Goal: Task Accomplishment & Management: Manage account settings

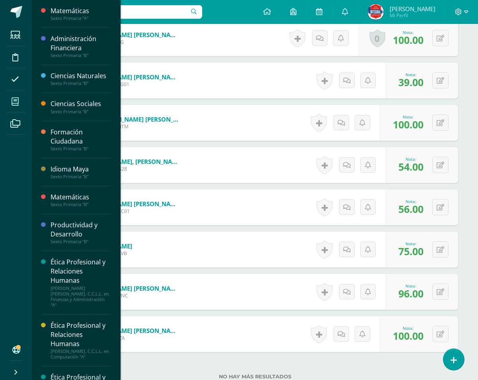
click at [16, 100] on icon at bounding box center [15, 102] width 7 height 8
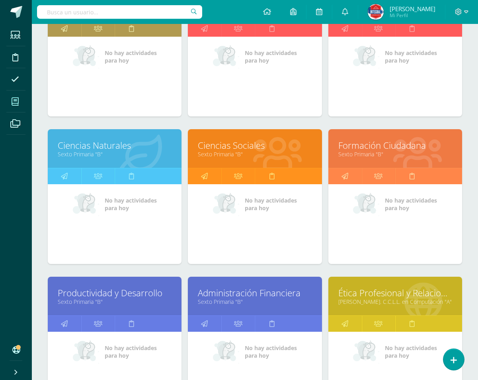
scroll to position [239, 0]
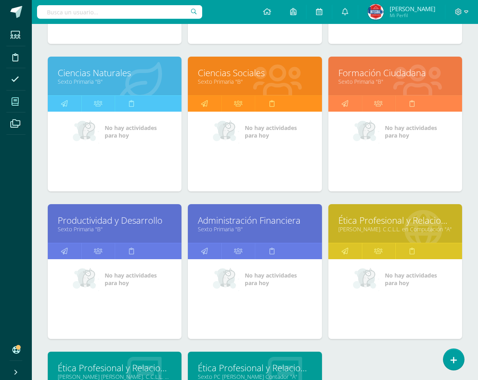
click at [230, 226] on link "Sexto Primaria "B"" at bounding box center [255, 229] width 114 height 8
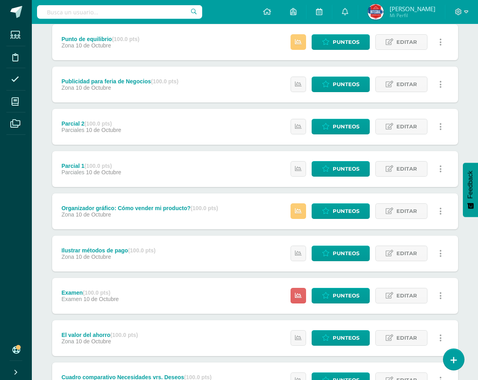
scroll to position [120, 0]
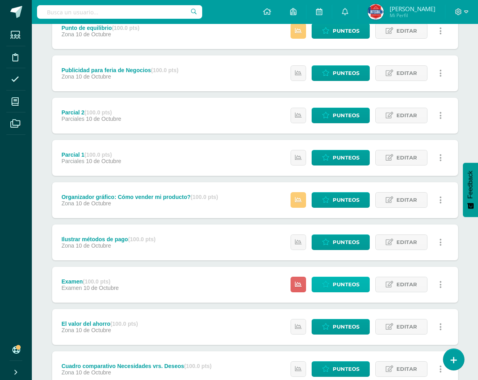
click at [351, 289] on span "Punteos" at bounding box center [346, 284] width 27 height 15
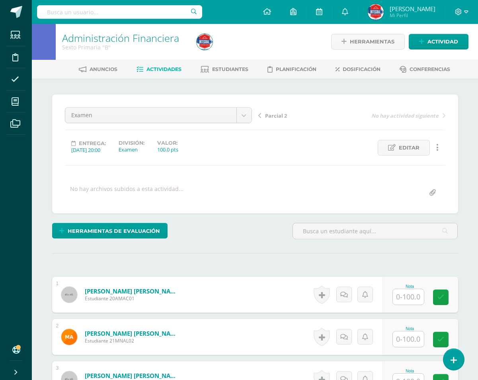
scroll to position [1, 0]
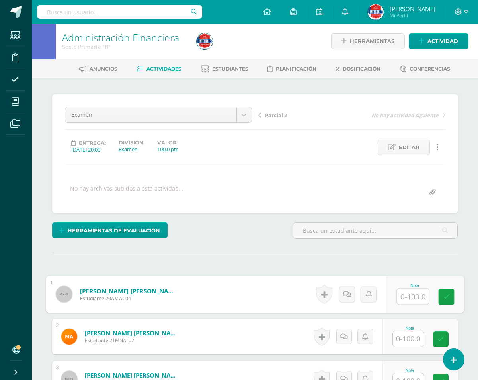
click at [418, 298] on input "text" at bounding box center [413, 296] width 32 height 16
type input "100"
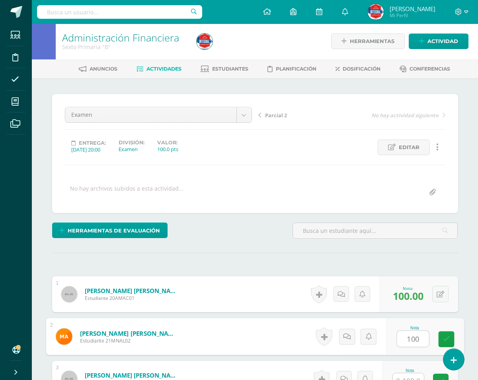
type input "100"
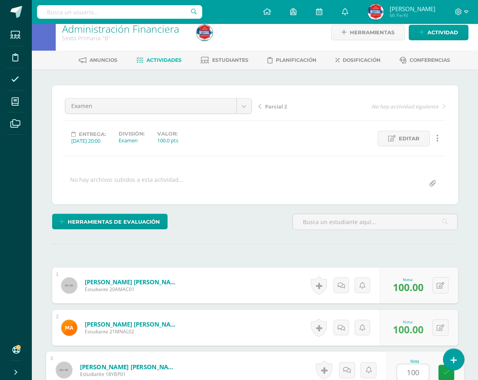
type input "100"
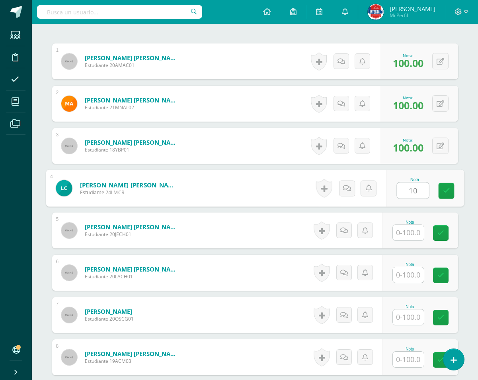
scroll to position [234, 0]
type input "100"
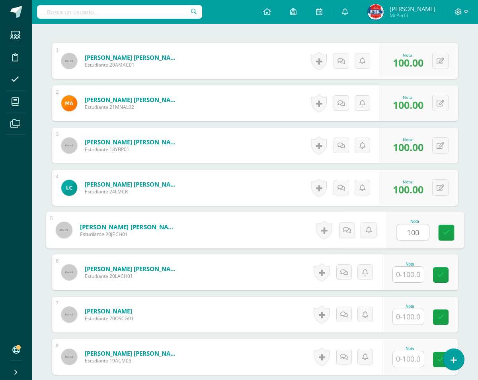
type input "100"
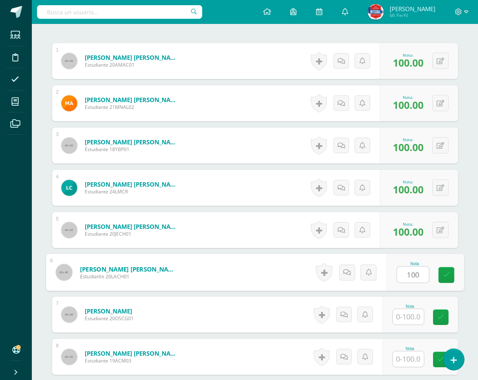
type input "100"
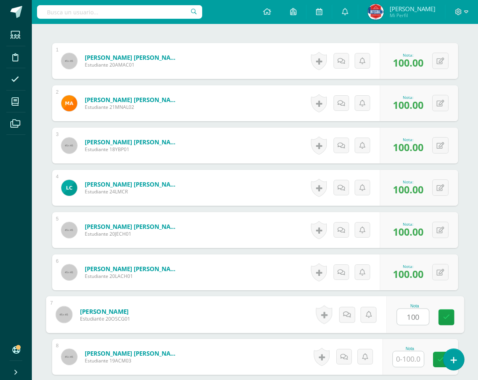
type input "100"
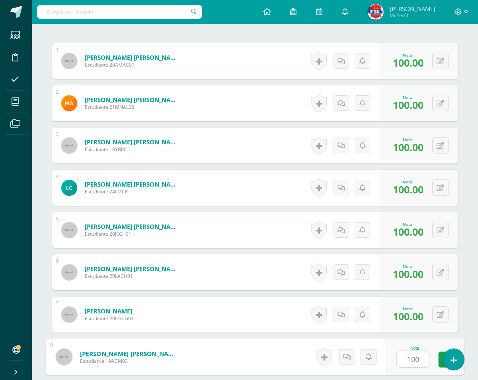
type input "100"
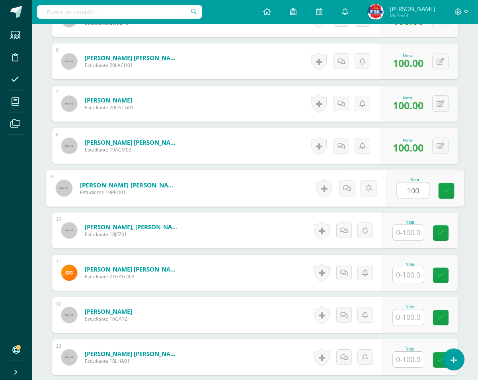
type input "100"
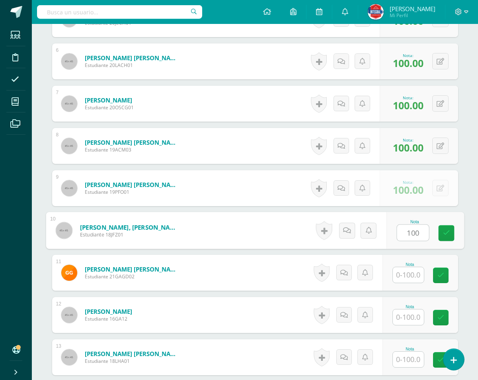
type input "100"
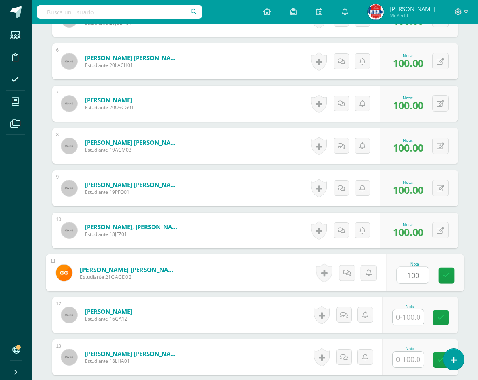
type input "100"
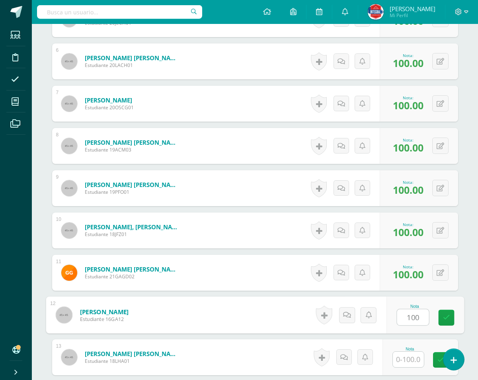
type input "100"
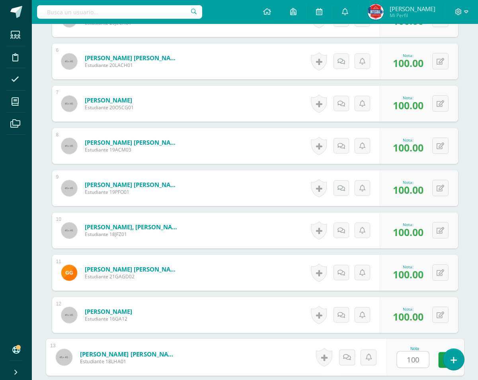
type input "100"
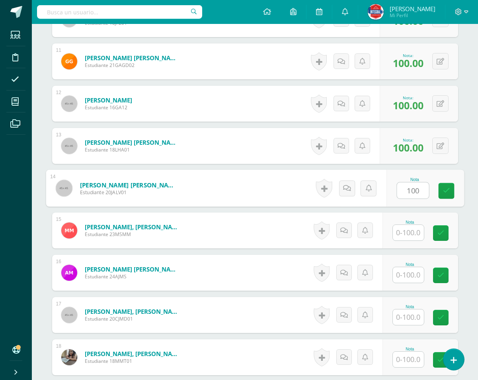
type input "100"
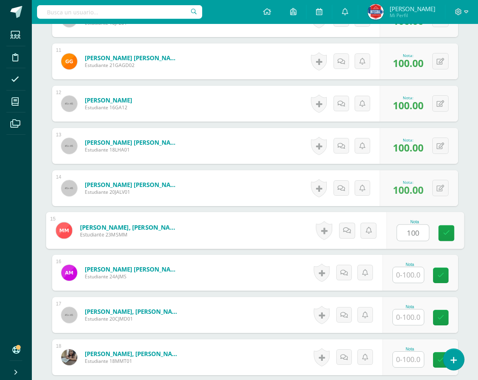
type input "100"
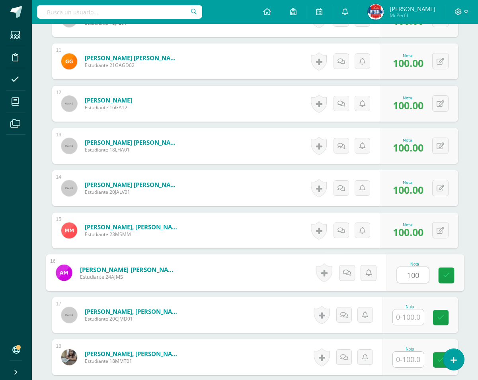
type input "100"
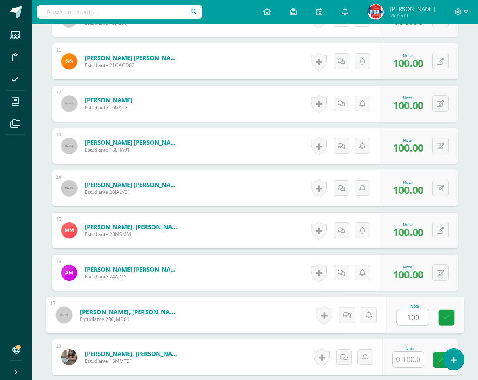
type input "100"
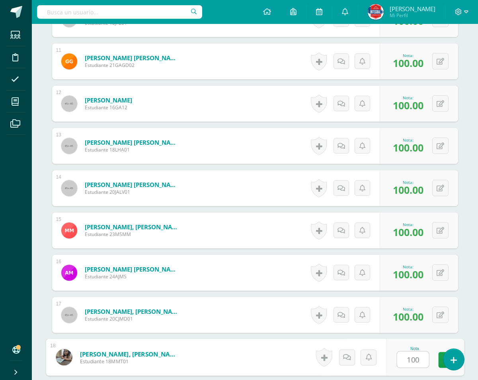
type input "100"
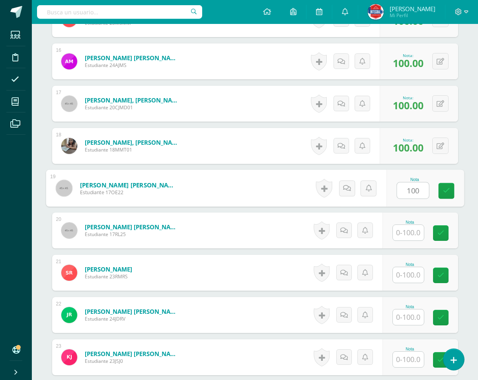
type input "100"
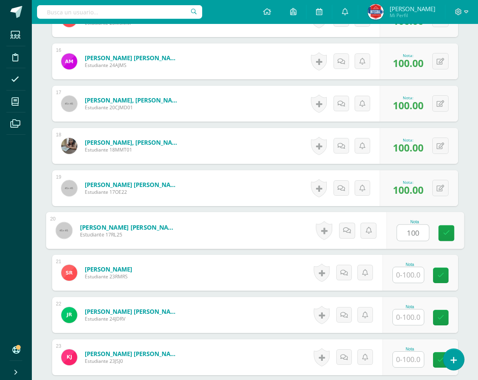
type input "100"
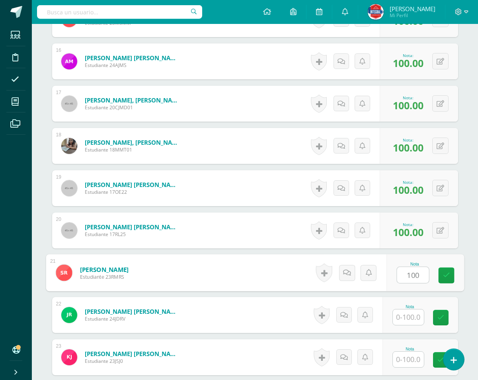
type input "100"
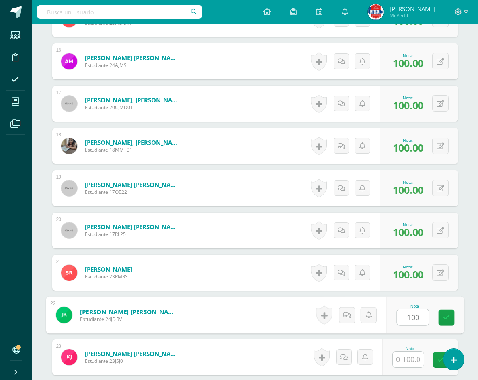
type input "100"
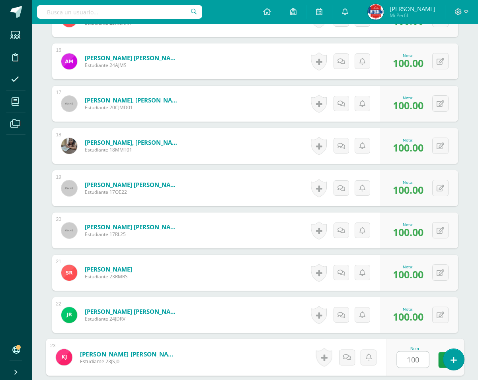
type input "100"
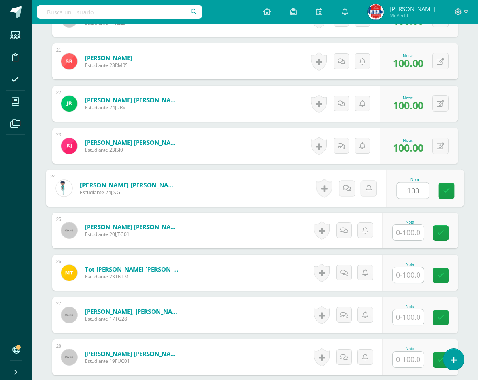
type input "100"
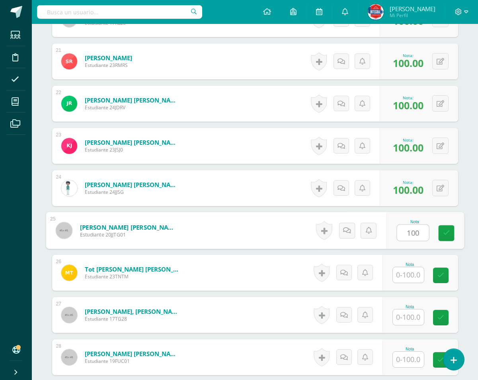
type input "100"
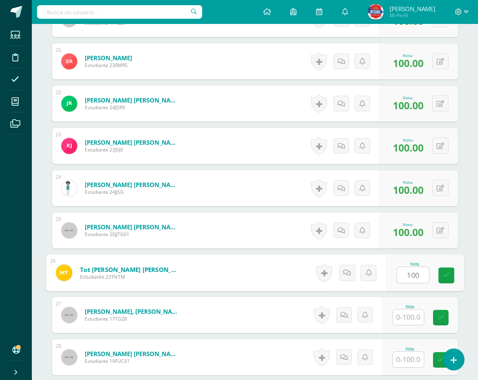
type input "100"
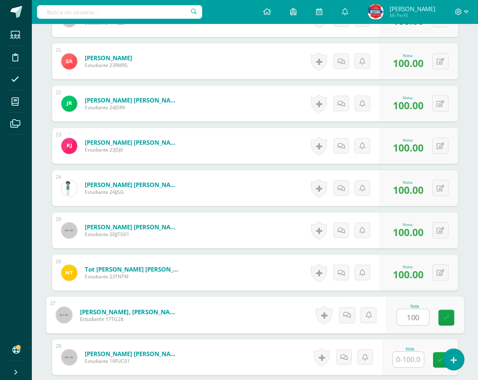
type input "100"
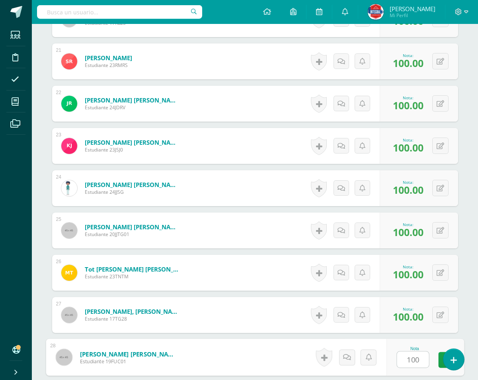
type input "100"
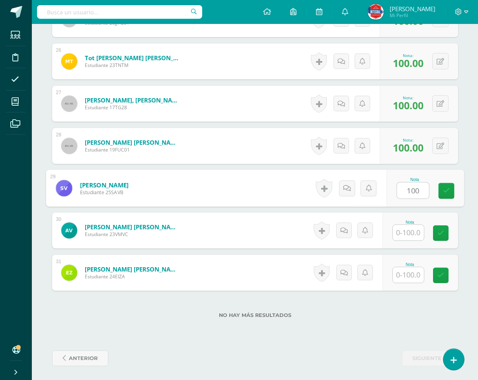
type input "100"
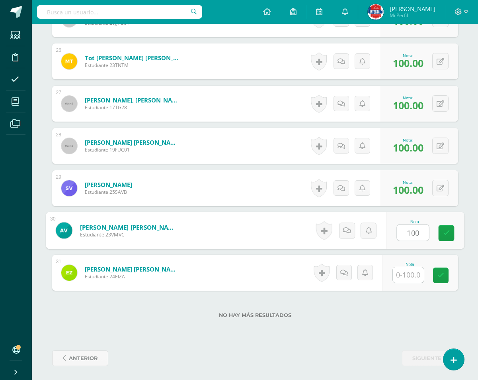
type input "100"
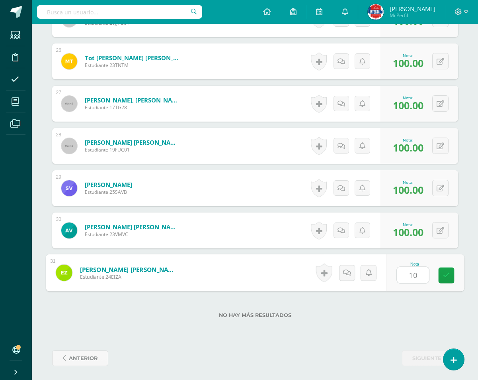
type input "100"
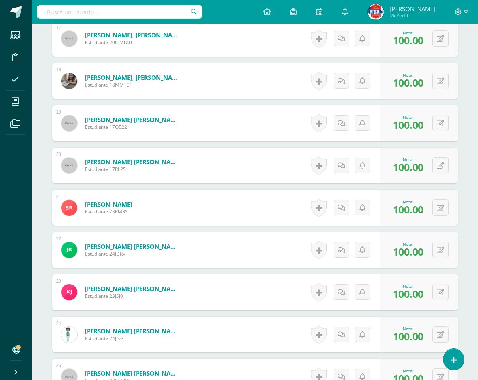
scroll to position [931, 0]
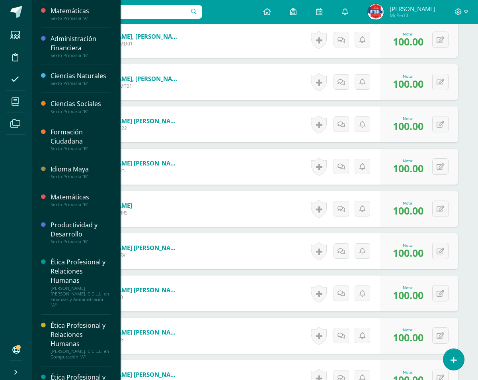
click at [14, 100] on icon at bounding box center [15, 102] width 7 height 8
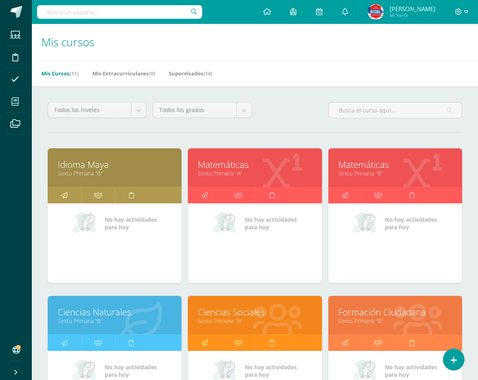
click at [125, 176] on link "Sexto Primaria "B"" at bounding box center [115, 173] width 114 height 8
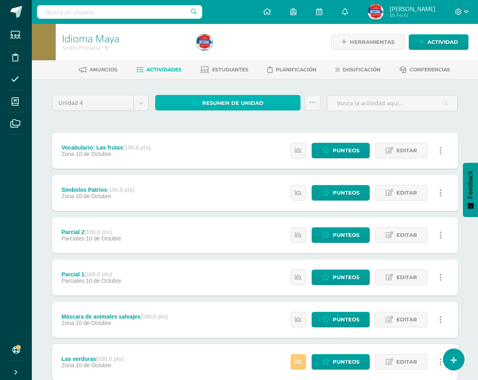
click at [198, 106] on icon at bounding box center [195, 103] width 7 height 7
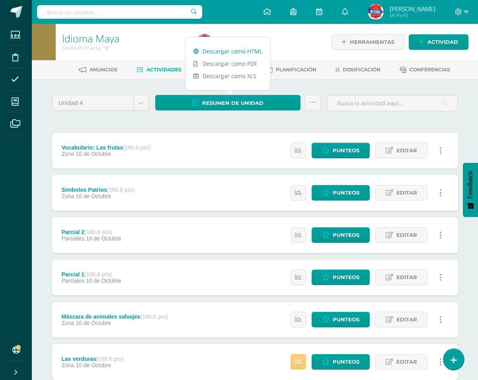
click at [239, 49] on link "Descargar como HTML" at bounding box center [228, 51] width 85 height 12
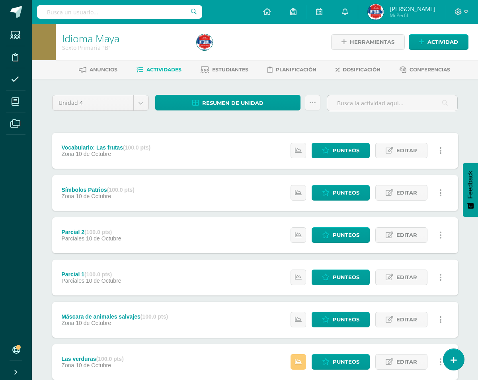
click at [304, 91] on div "Unidad 4 Unidad 1 Unidad 2 Unidad 3 Unidad 4 Resumen de unidad Subir actividade…" at bounding box center [255, 319] width 438 height 480
click at [240, 71] on span "Estudiantes" at bounding box center [230, 70] width 36 height 6
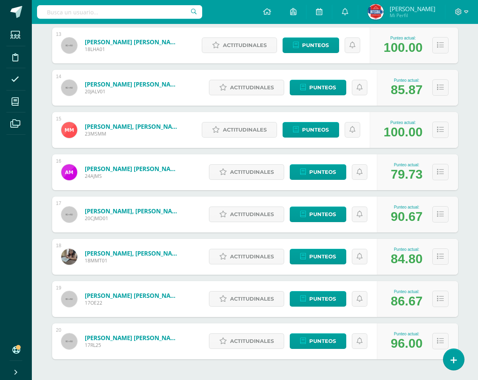
scroll to position [658, 0]
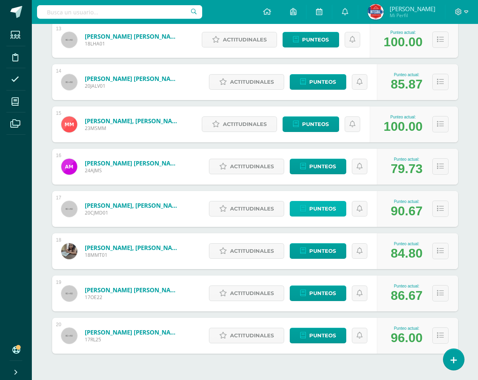
click at [327, 209] on span "Punteos" at bounding box center [323, 208] width 27 height 15
click at [307, 210] on link "Punteos" at bounding box center [318, 209] width 57 height 16
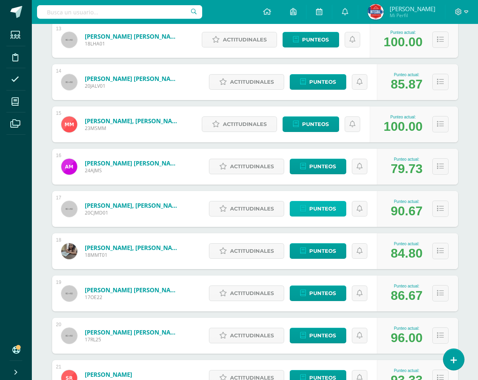
click at [315, 208] on span "Punteos" at bounding box center [323, 208] width 27 height 15
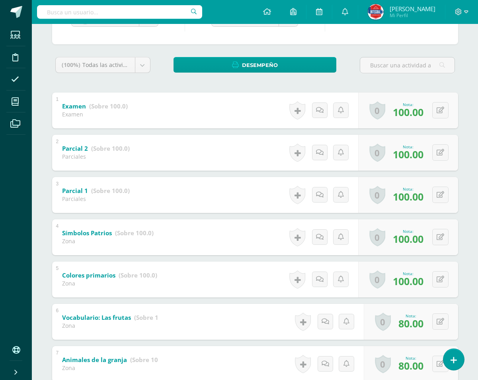
scroll to position [239, 0]
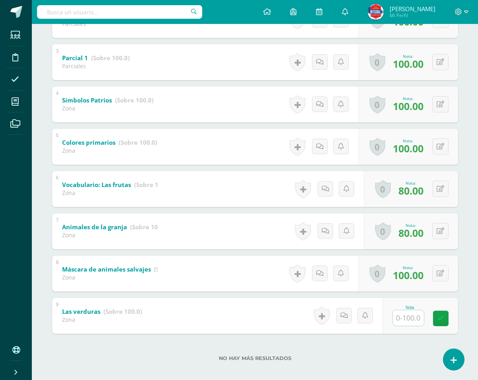
click at [411, 319] on input "text" at bounding box center [408, 318] width 31 height 16
type input "40"
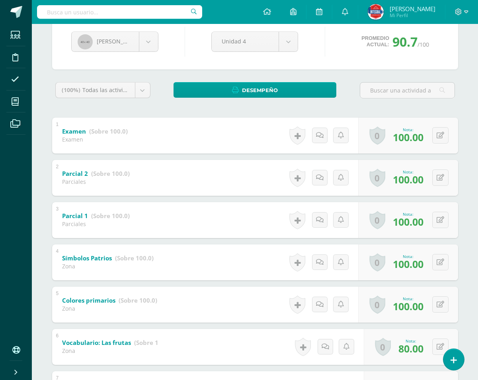
scroll to position [80, 0]
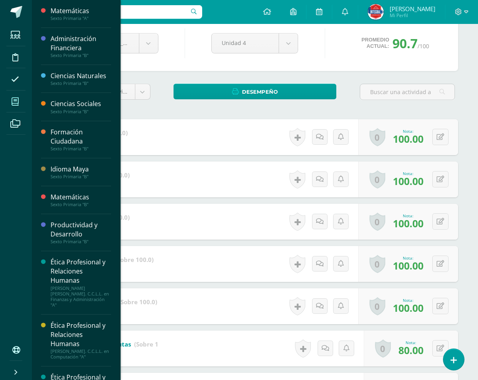
click at [12, 99] on icon at bounding box center [15, 102] width 7 height 8
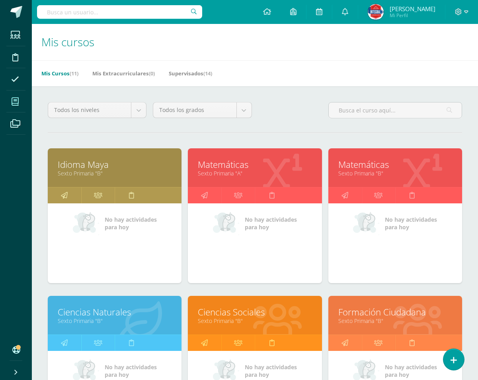
click at [240, 163] on link "Matemáticas" at bounding box center [255, 164] width 114 height 12
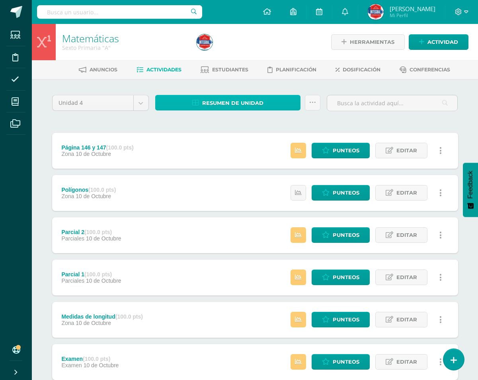
click at [219, 105] on span "Resumen de unidad" at bounding box center [232, 103] width 61 height 15
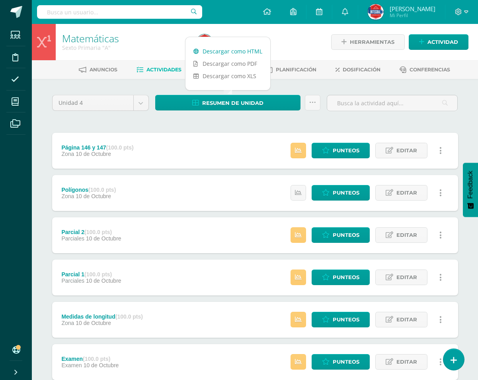
click at [230, 49] on link "Descargar como HTML" at bounding box center [228, 51] width 85 height 12
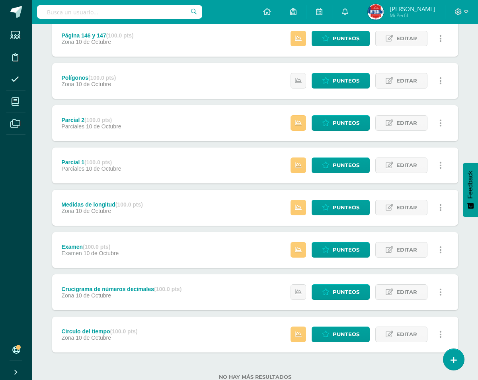
scroll to position [98, 0]
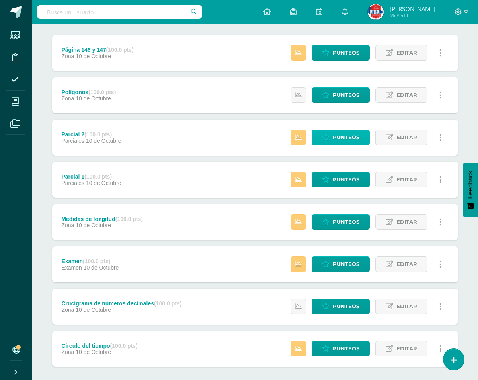
click at [346, 141] on span "Punteos" at bounding box center [346, 137] width 27 height 15
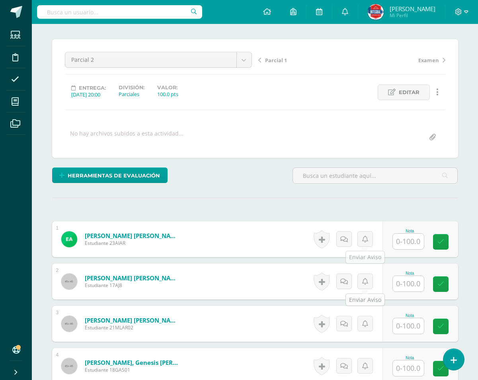
scroll to position [81, 0]
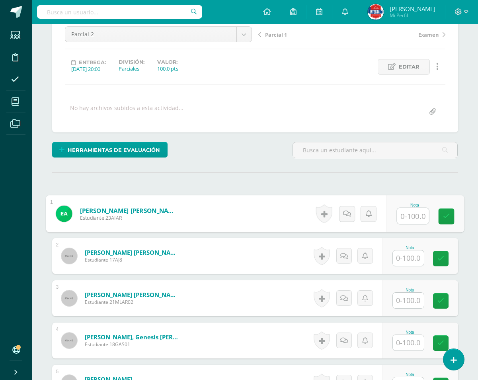
click at [405, 216] on input "text" at bounding box center [413, 216] width 32 height 16
type input "100"
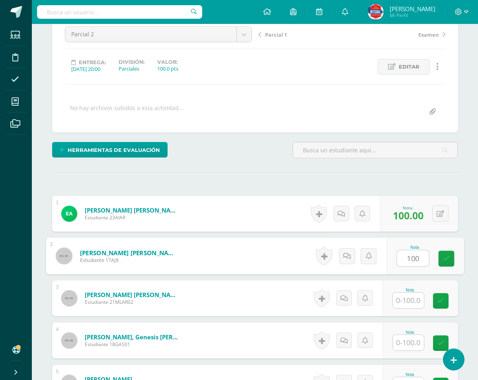
type input "100"
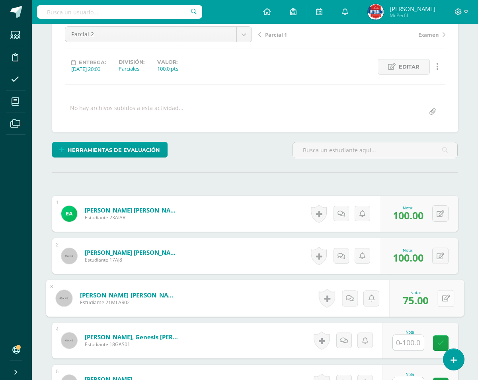
click at [440, 294] on button at bounding box center [446, 298] width 17 height 17
type input "100"
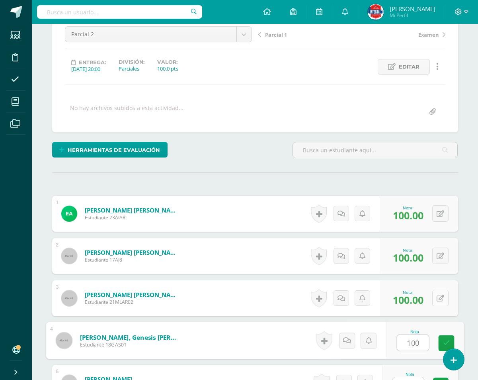
type input "100"
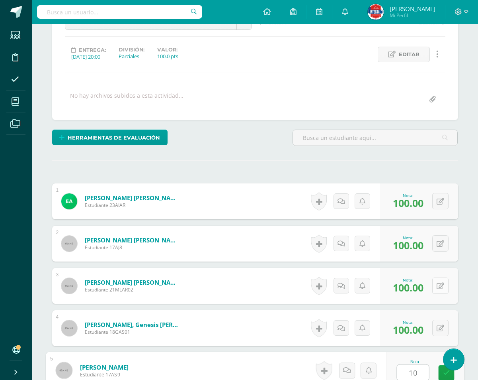
type input "100"
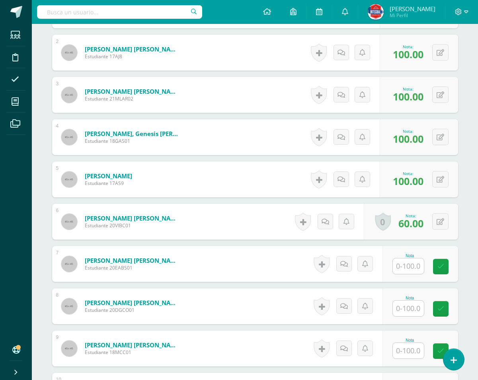
scroll to position [293, 0]
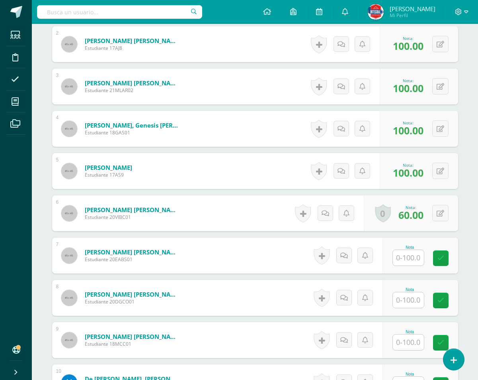
click at [406, 256] on input "text" at bounding box center [408, 258] width 31 height 16
type input "50"
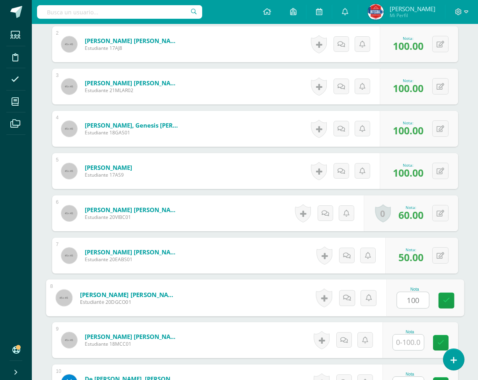
type input "100"
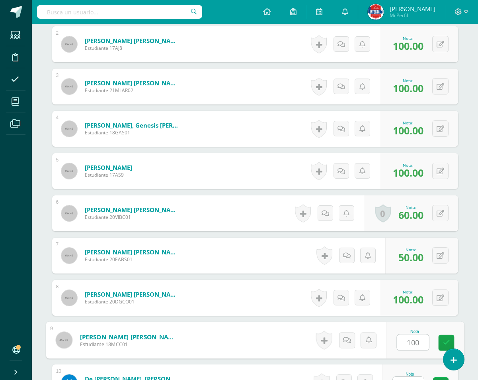
type input "100"
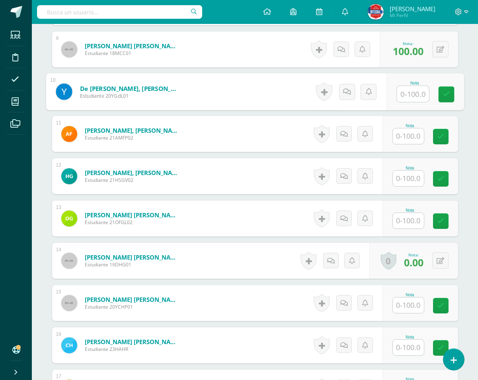
scroll to position [584, 0]
type input "75"
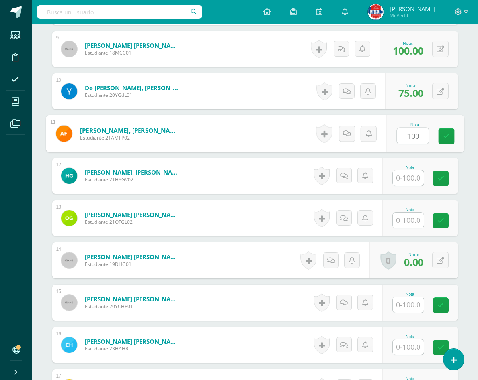
type input "100"
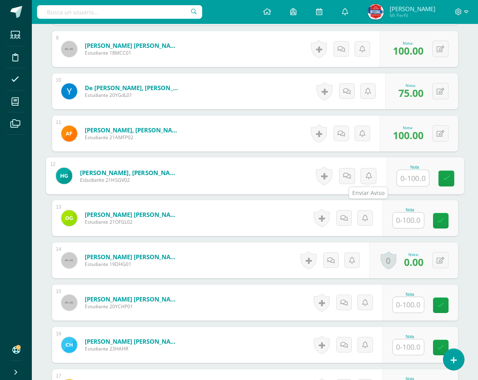
type input "5"
type input "60"
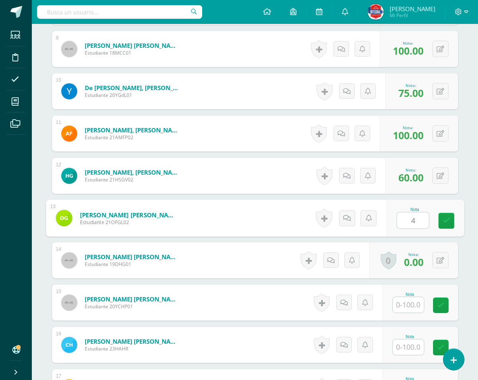
type input "40"
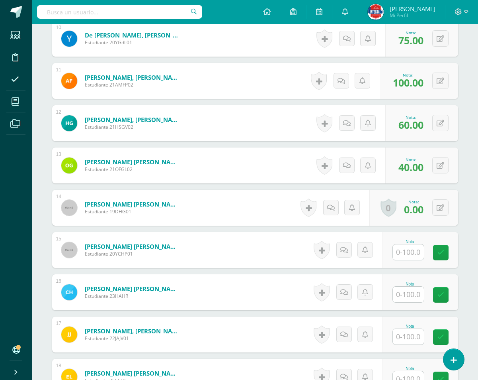
scroll to position [703, 0]
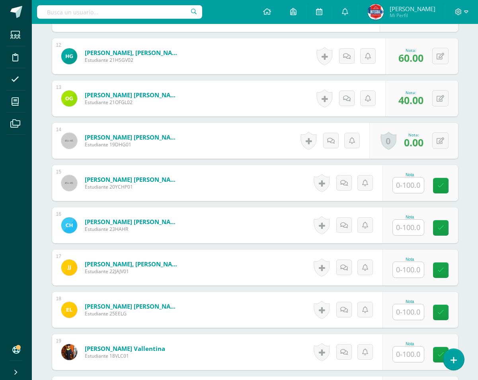
click at [404, 188] on input "text" at bounding box center [408, 185] width 31 height 16
click at [404, 188] on input "text" at bounding box center [413, 185] width 32 height 16
type input "100"
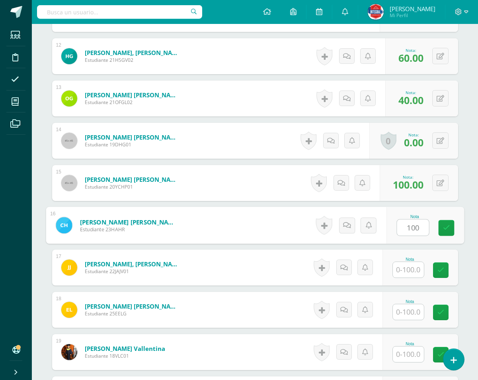
type input "100"
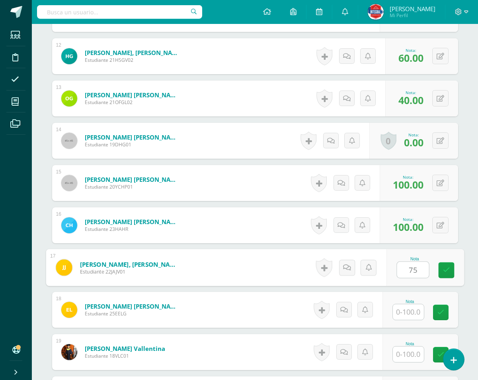
type input "75"
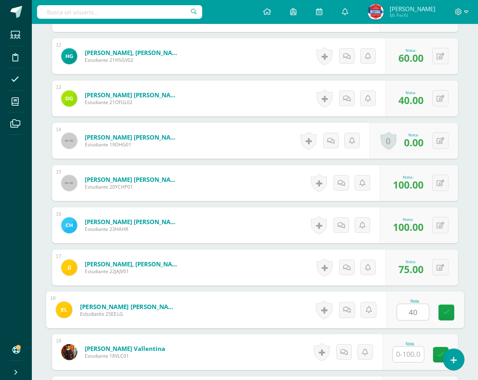
type input "40"
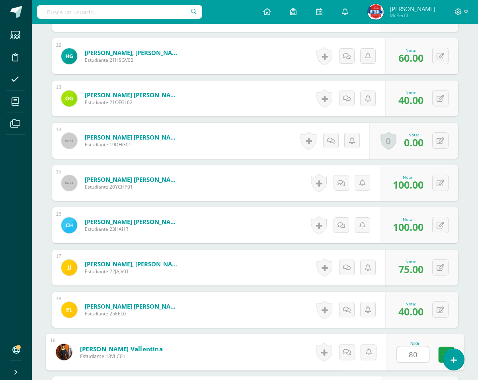
type input "80"
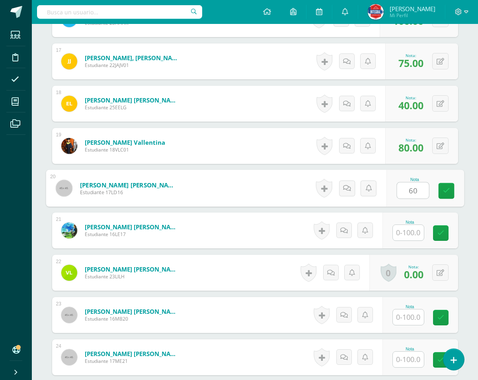
type input "60"
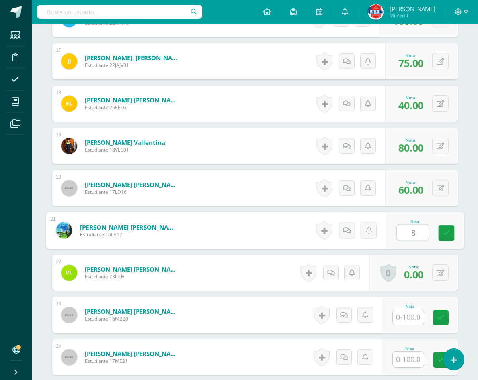
type input "80"
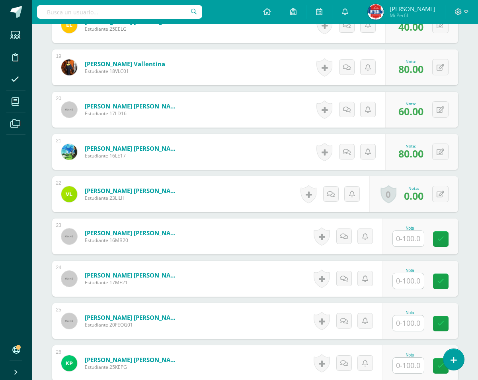
scroll to position [989, 0]
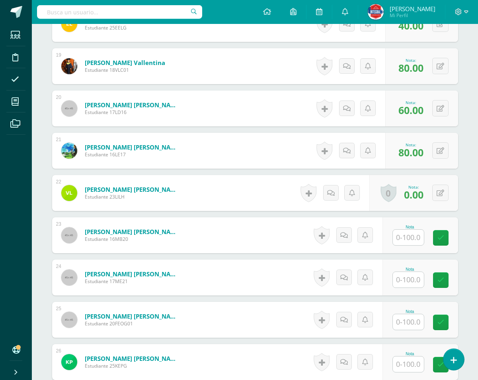
click at [401, 236] on input "text" at bounding box center [408, 237] width 31 height 16
type input "100"
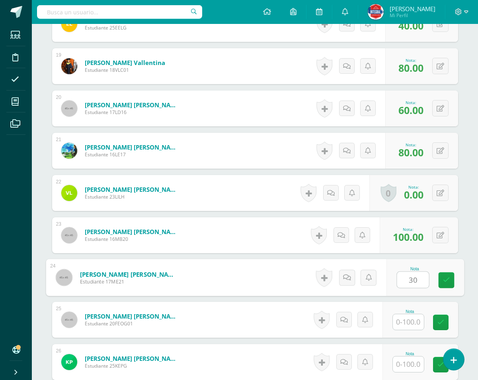
type input "30"
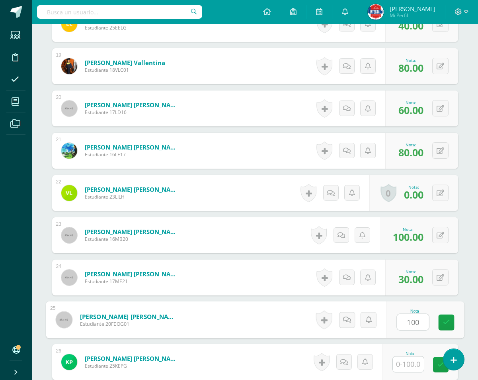
type input "100"
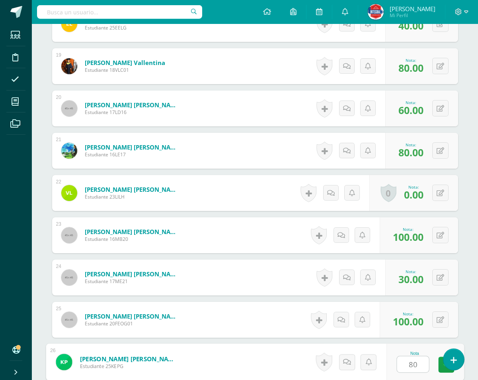
type input "80"
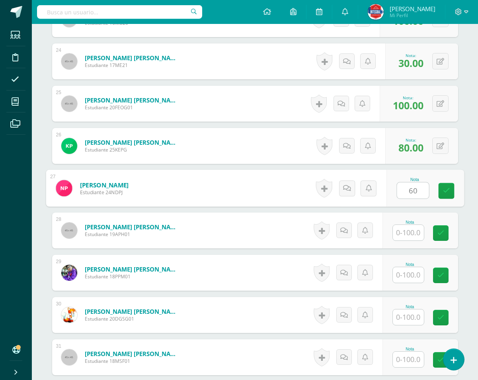
type input "6"
type input "70"
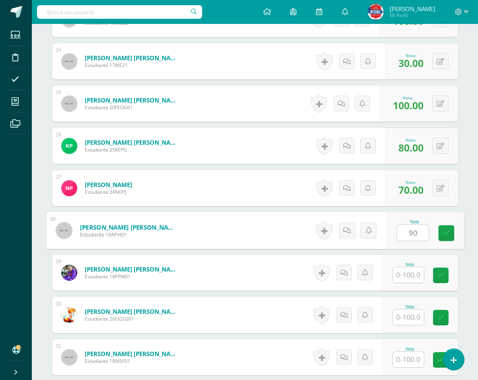
type input "90"
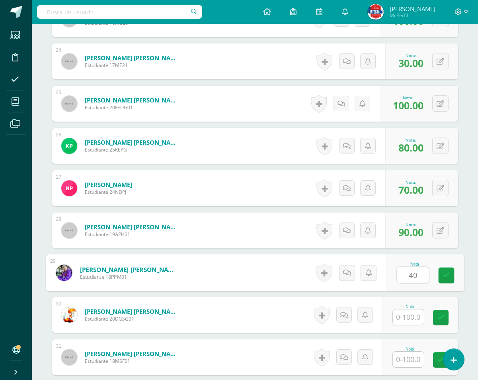
type input "40"
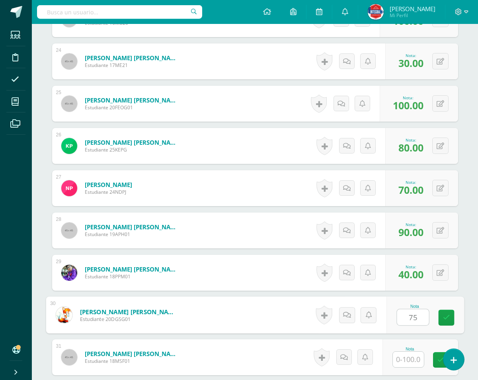
type input "75"
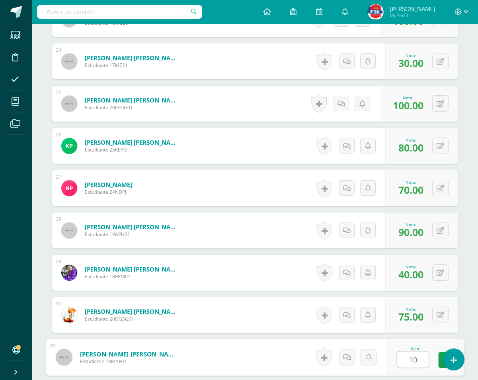
type input "100"
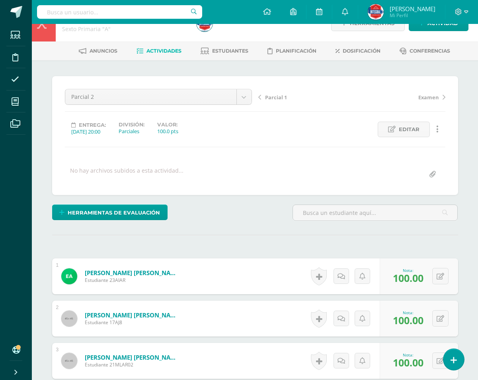
scroll to position [0, 0]
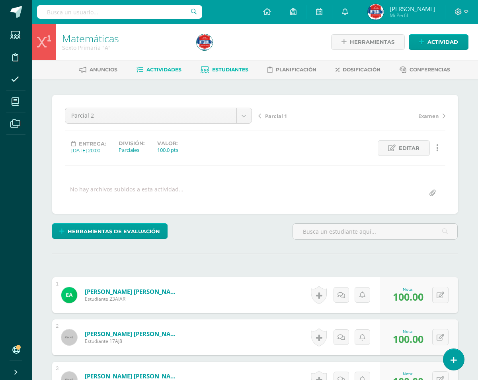
click at [230, 70] on span "Estudiantes" at bounding box center [230, 70] width 36 height 6
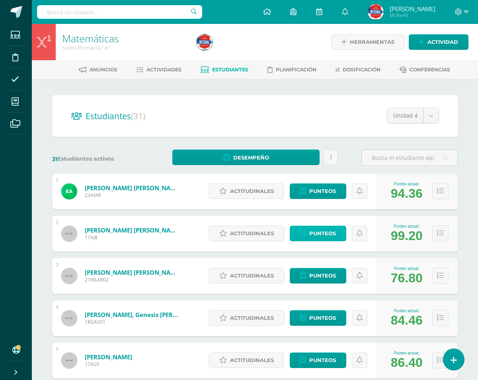
click at [316, 227] on span "Punteos" at bounding box center [323, 233] width 27 height 15
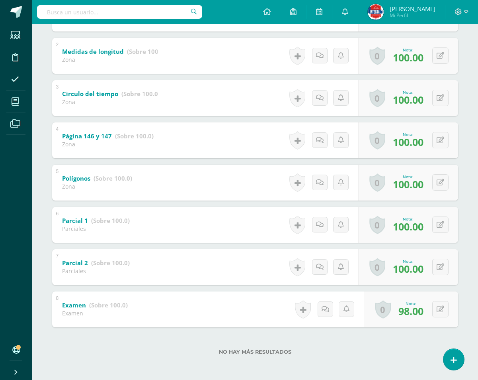
scroll to position [204, 0]
click at [445, 311] on button at bounding box center [446, 308] width 17 height 17
type input "100"
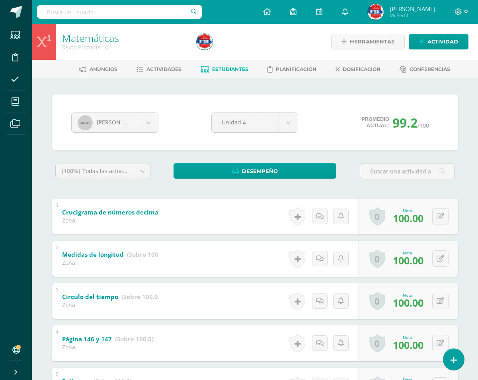
scroll to position [0, 0]
click at [140, 123] on body "Estudiantes Disciplina Asistencia Mis cursos Archivos Soporte Ayuda Reportar un…" at bounding box center [239, 291] width 478 height 583
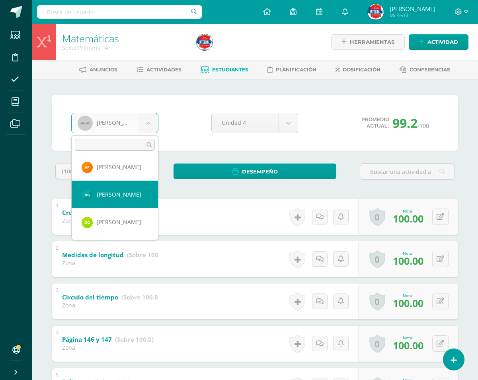
scroll to position [278, 0]
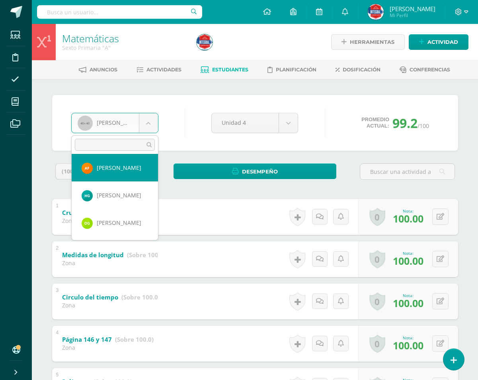
select select "1883"
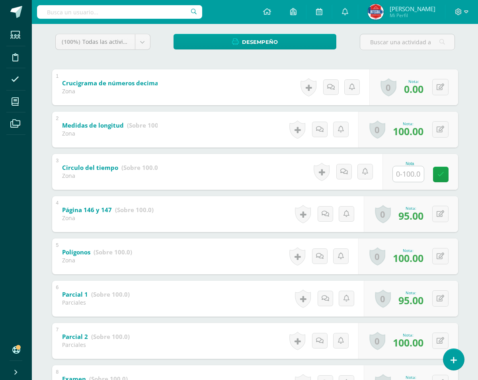
scroll to position [159, 0]
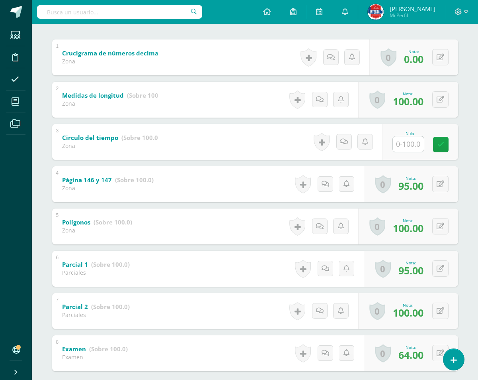
click at [414, 151] on input "text" at bounding box center [408, 144] width 31 height 16
type input "100"
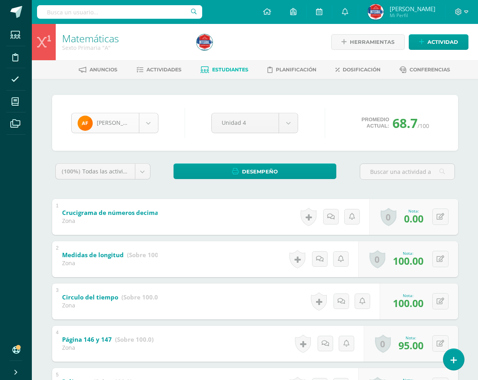
click at [145, 115] on body "Estudiantes Disciplina Asistencia Mis cursos Archivos Soporte Ayuda Reportar un…" at bounding box center [239, 291] width 478 height 583
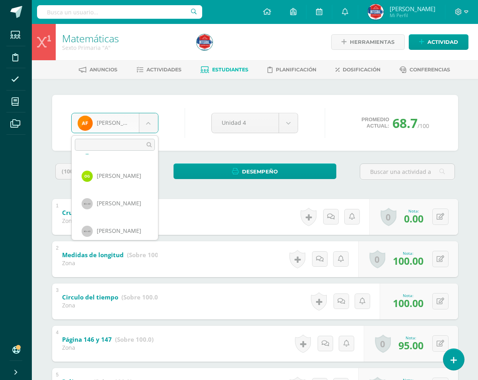
scroll to position [339, 0]
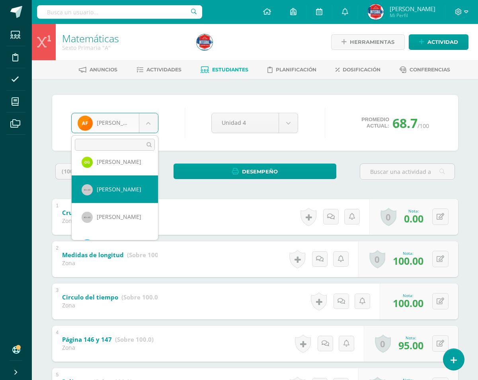
select select "889"
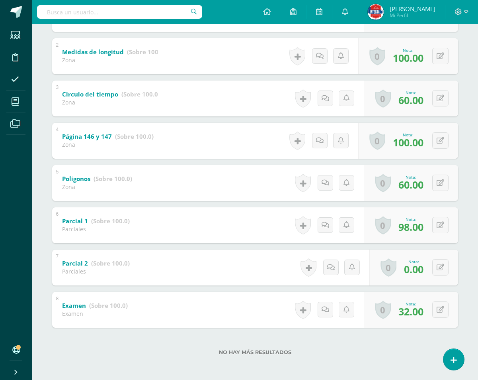
scroll to position [204, 0]
click at [444, 137] on button at bounding box center [441, 139] width 16 height 16
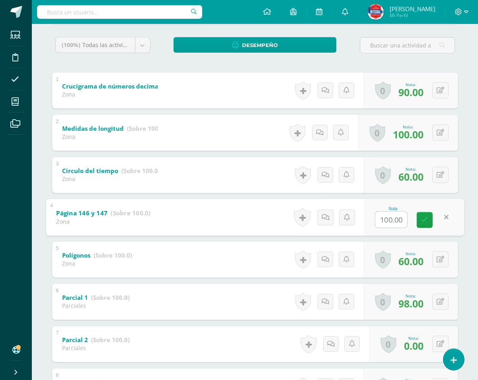
scroll to position [124, 0]
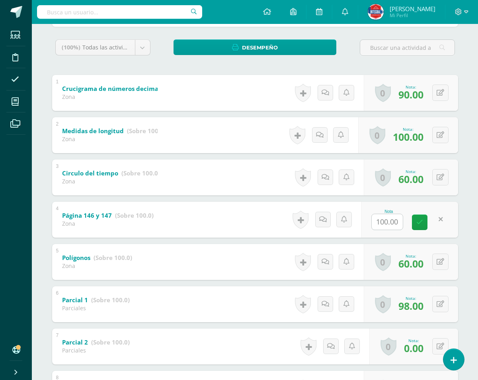
click at [474, 147] on div "Dylan Hernandez Eder Aguilar Javier Álvarez Mia Alvarez Genesis Alvarez Stephan…" at bounding box center [255, 207] width 438 height 504
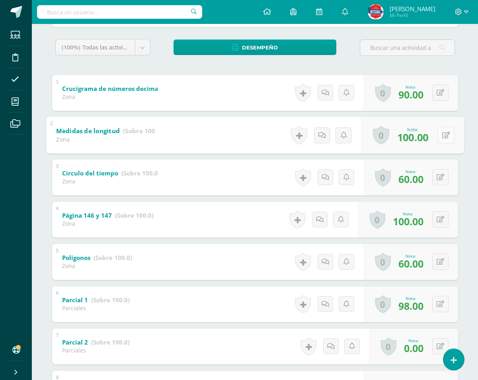
click at [436, 134] on div "0 Logros Logros obtenidos Aún no hay logros agregados Nota: 100.00" at bounding box center [413, 134] width 103 height 37
click at [447, 137] on icon at bounding box center [446, 134] width 8 height 7
type input "90"
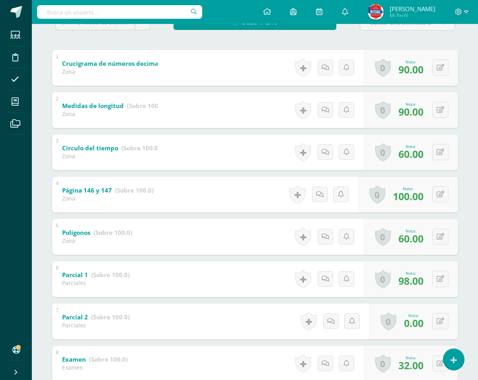
scroll to position [204, 0]
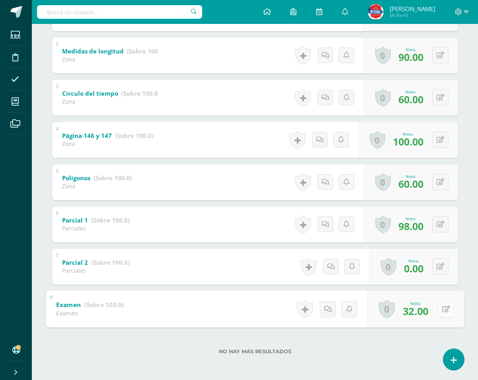
click at [439, 308] on button at bounding box center [446, 308] width 17 height 17
type input "20"
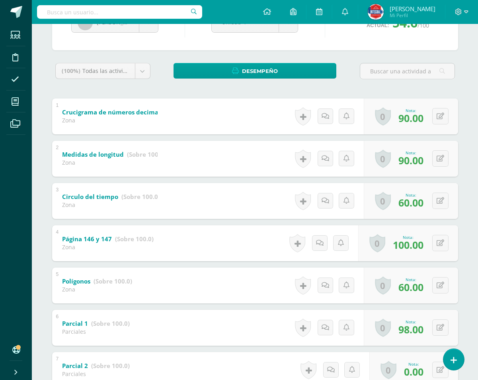
scroll to position [84, 0]
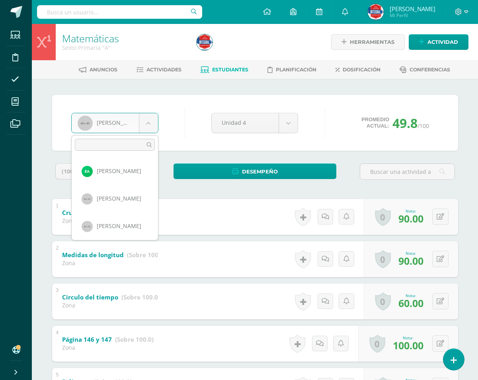
click at [151, 127] on body "Estudiantes Disciplina Asistencia Mis cursos Archivos Soporte Ayuda Reportar un…" at bounding box center [239, 291] width 478 height 583
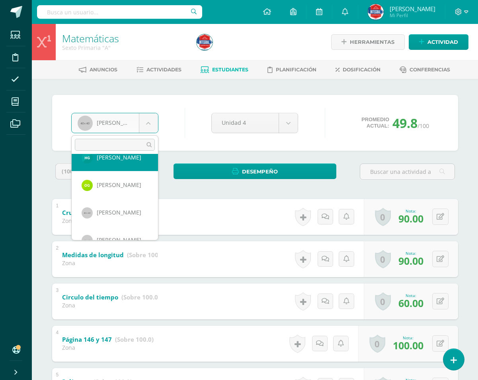
scroll to position [358, 0]
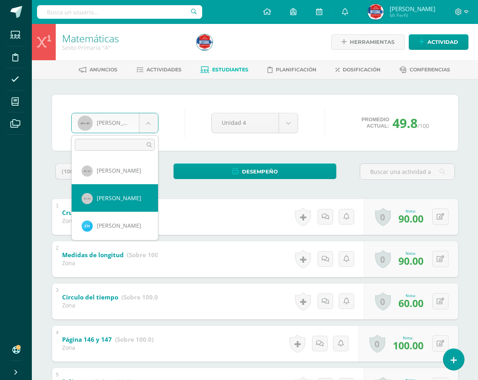
select select "1685"
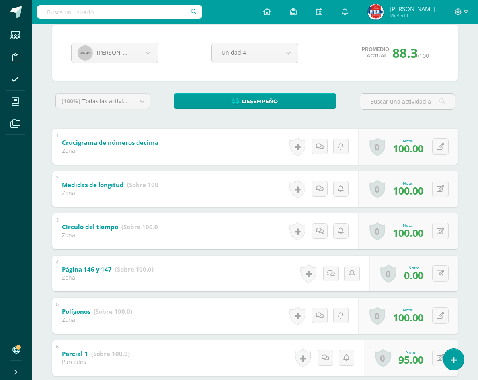
scroll to position [159, 0]
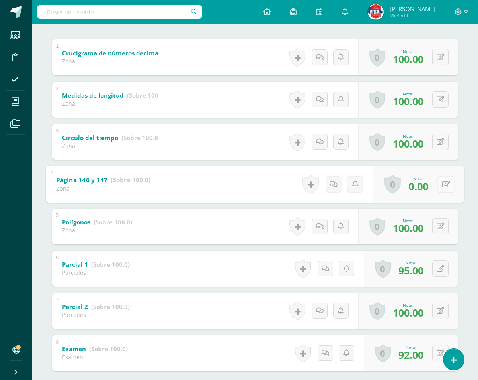
click at [437, 181] on div "0 [GEOGRAPHIC_DATA] Logros obtenidos Aún no hay logros agregados Nota: 0.00" at bounding box center [418, 183] width 91 height 37
click at [440, 181] on button at bounding box center [446, 184] width 17 height 17
type input "60"
click at [423, 187] on icon at bounding box center [425, 186] width 7 height 7
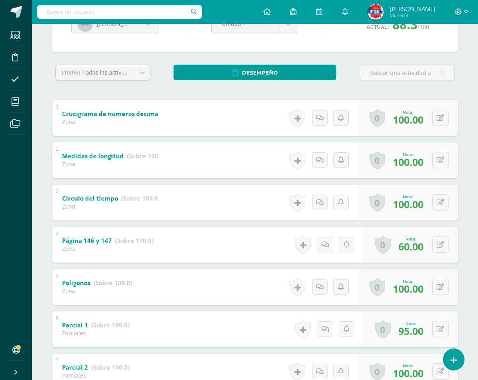
scroll to position [0, 0]
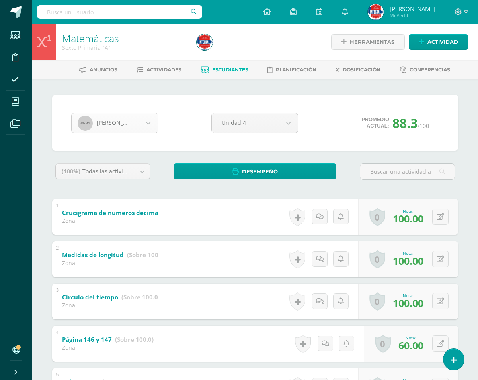
click at [154, 122] on body "Estudiantes Disciplina Asistencia Mis cursos Archivos Soporte Ayuda Reportar un…" at bounding box center [239, 291] width 478 height 583
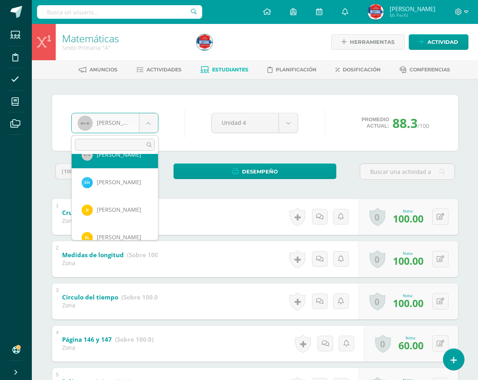
scroll to position [412, 0]
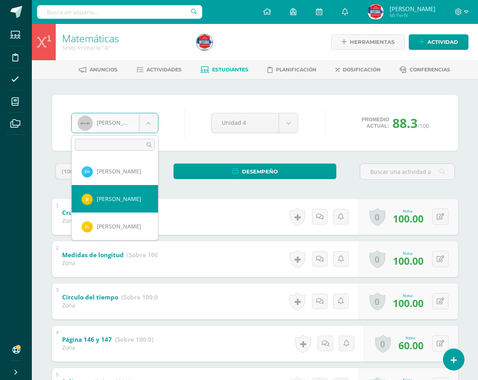
select select "2070"
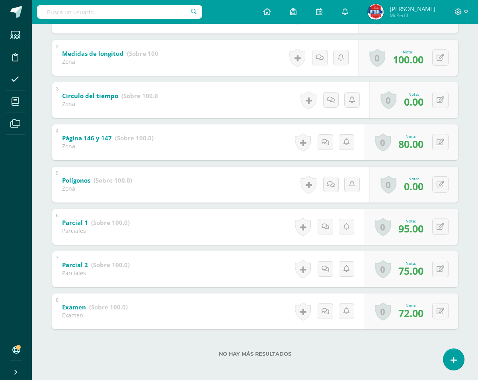
scroll to position [204, 0]
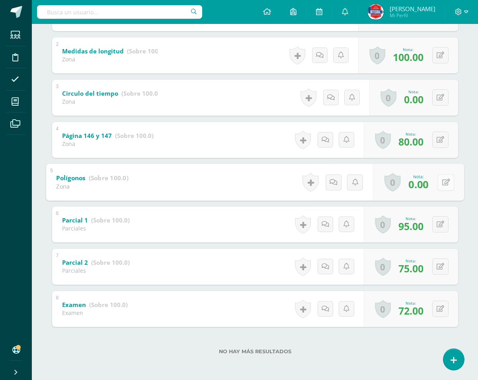
click at [444, 181] on button at bounding box center [446, 182] width 17 height 17
type input "70"
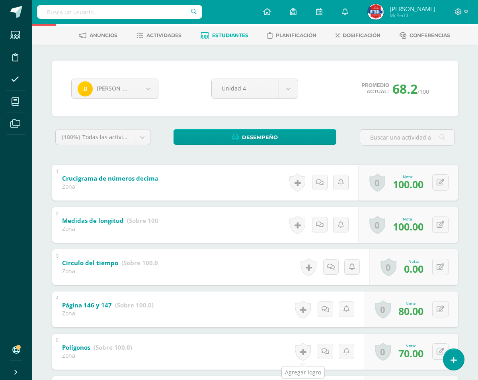
scroll to position [4, 0]
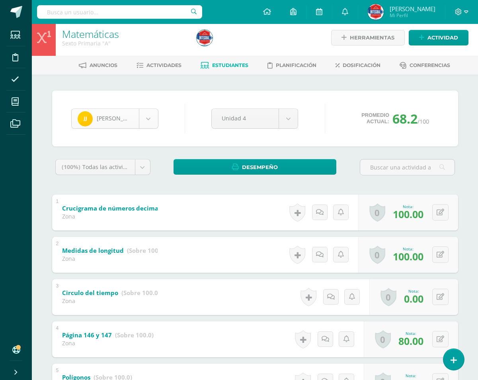
click at [147, 114] on body "Estudiantes Disciplina Asistencia Mis cursos Archivos Soporte Ayuda Reportar un…" at bounding box center [239, 287] width 478 height 583
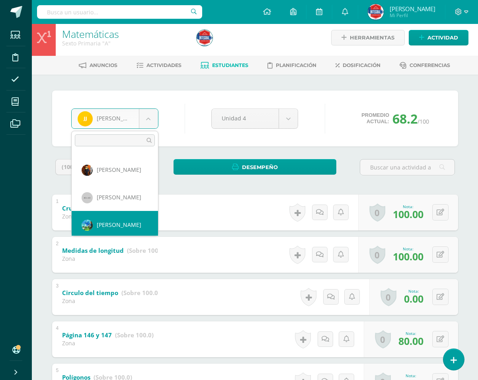
scroll to position [494, 0]
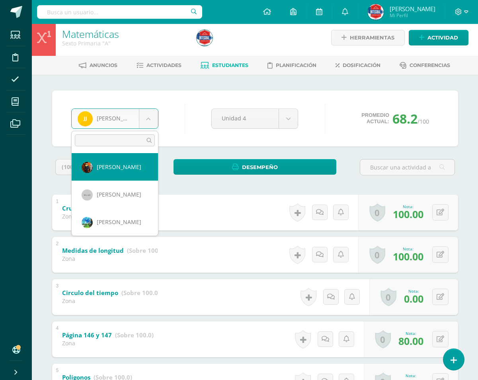
select select "860"
